Goal: Task Accomplishment & Management: Use online tool/utility

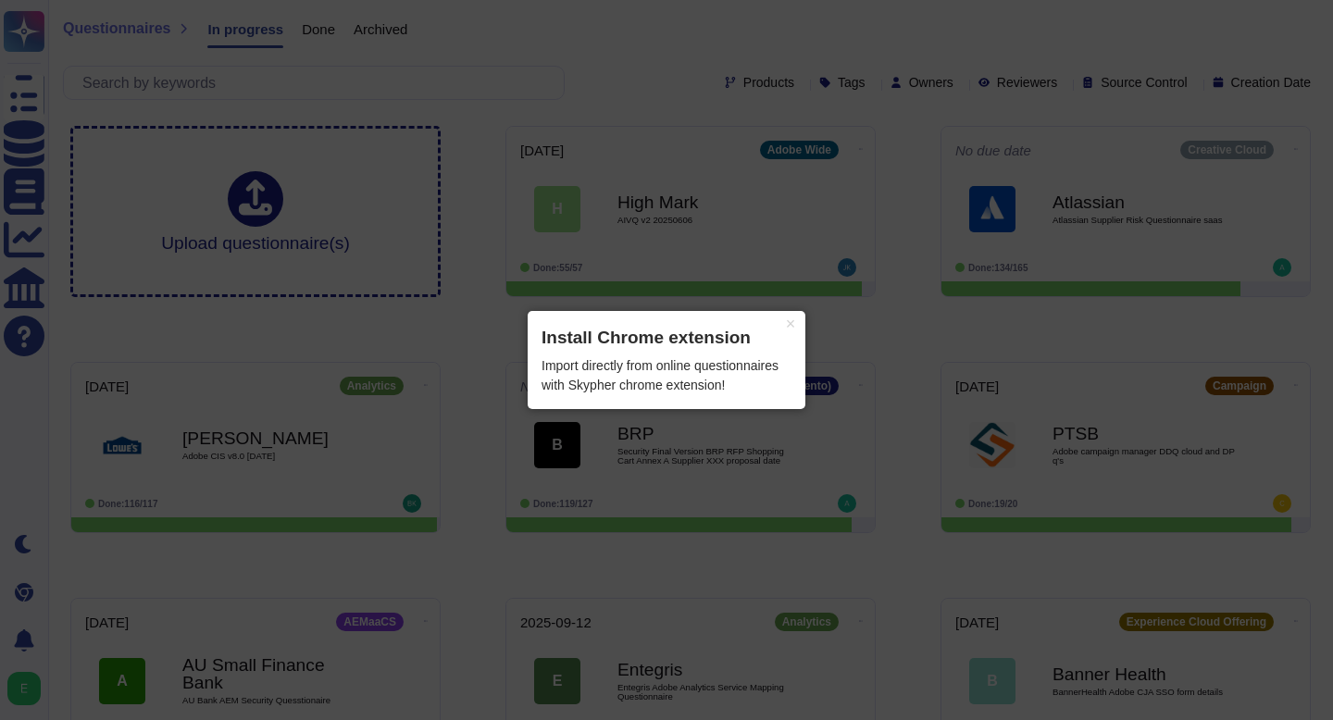
click at [634, 379] on div "Import directly from online questionnaires with Skypher chrome extension!" at bounding box center [667, 375] width 250 height 39
click at [731, 385] on div "Import directly from online questionnaires with Skypher chrome extension!" at bounding box center [667, 375] width 250 height 39
click at [653, 342] on header "Install Chrome extension" at bounding box center [667, 338] width 250 height 27
click at [784, 321] on button "×" at bounding box center [791, 324] width 30 height 26
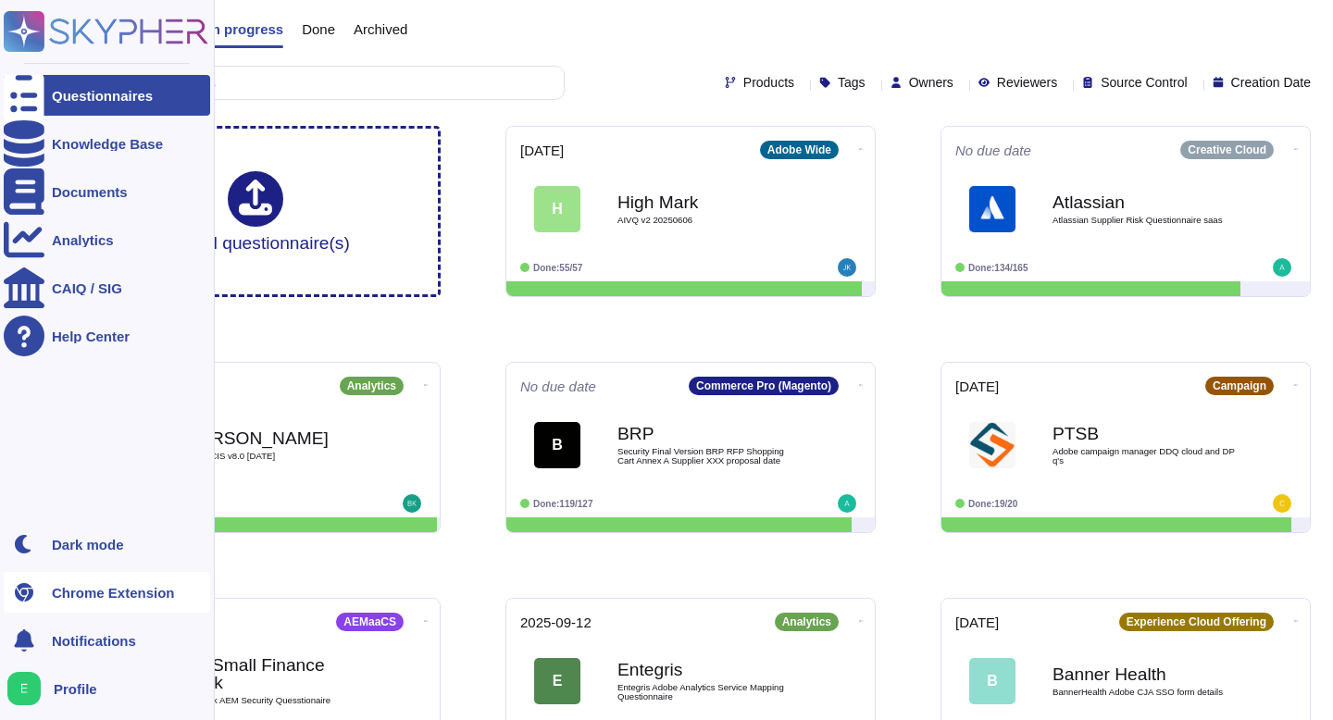
click at [92, 594] on div "Chrome Extension" at bounding box center [113, 593] width 123 height 14
